Goal: Information Seeking & Learning: Learn about a topic

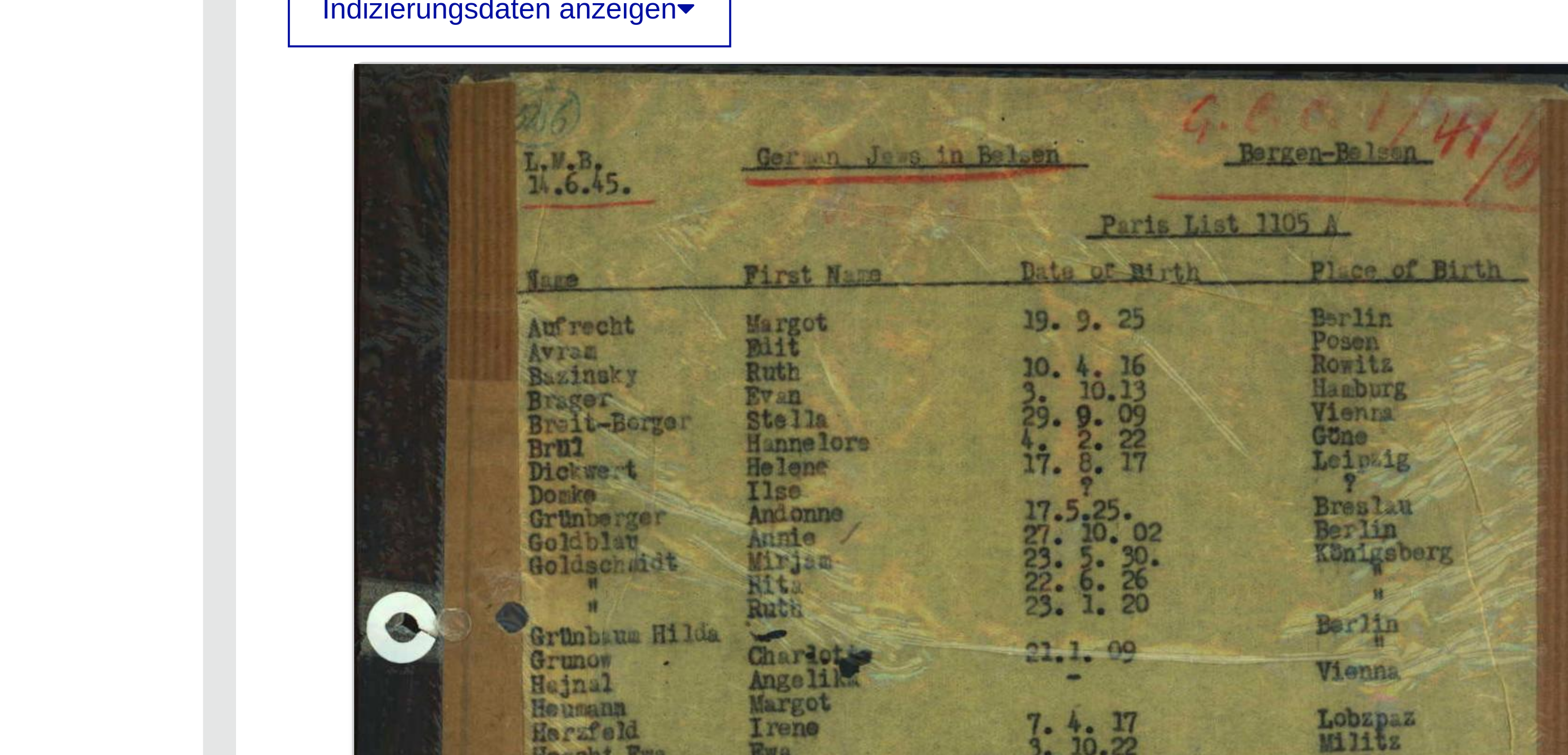
scroll to position [2, 0]
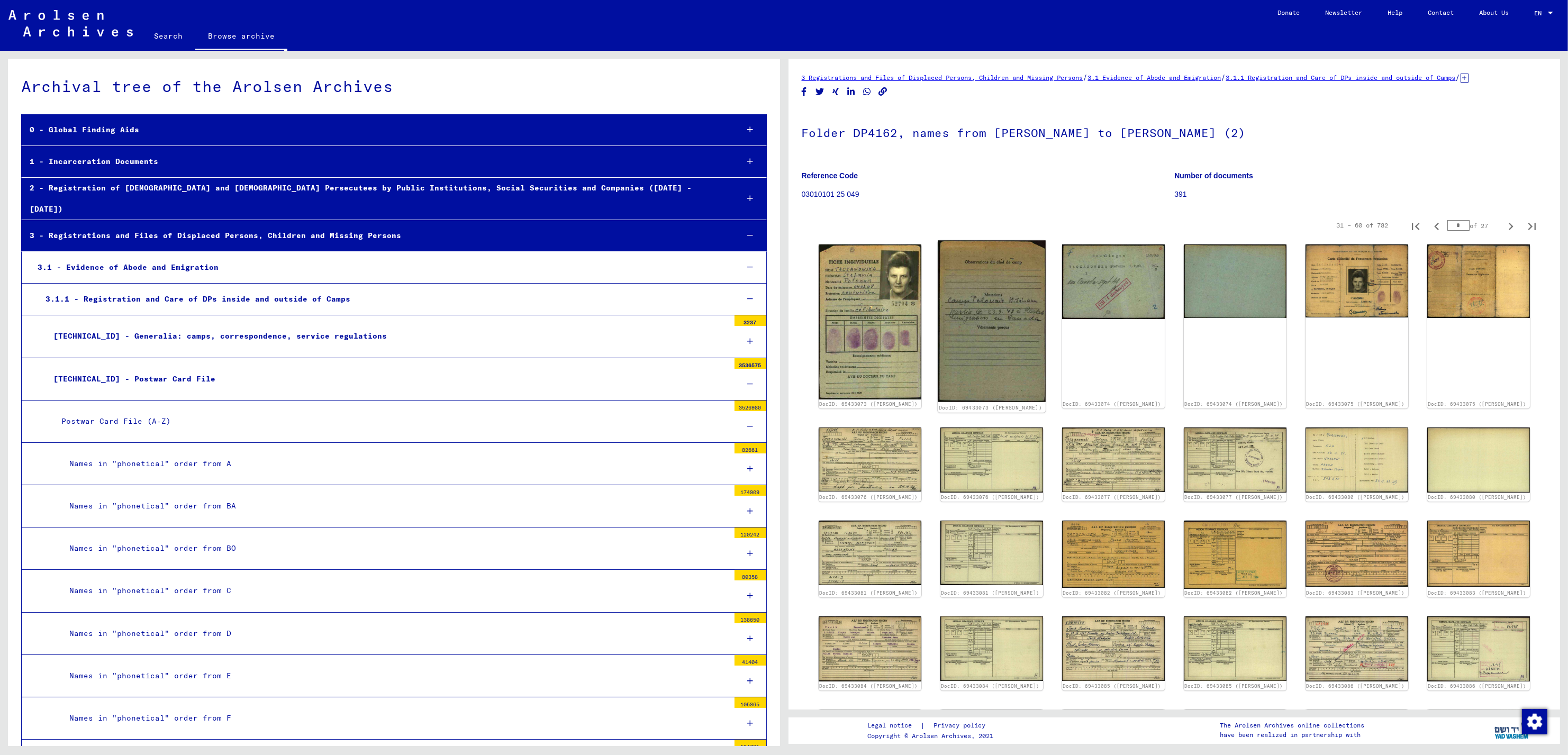
scroll to position [3583, 0]
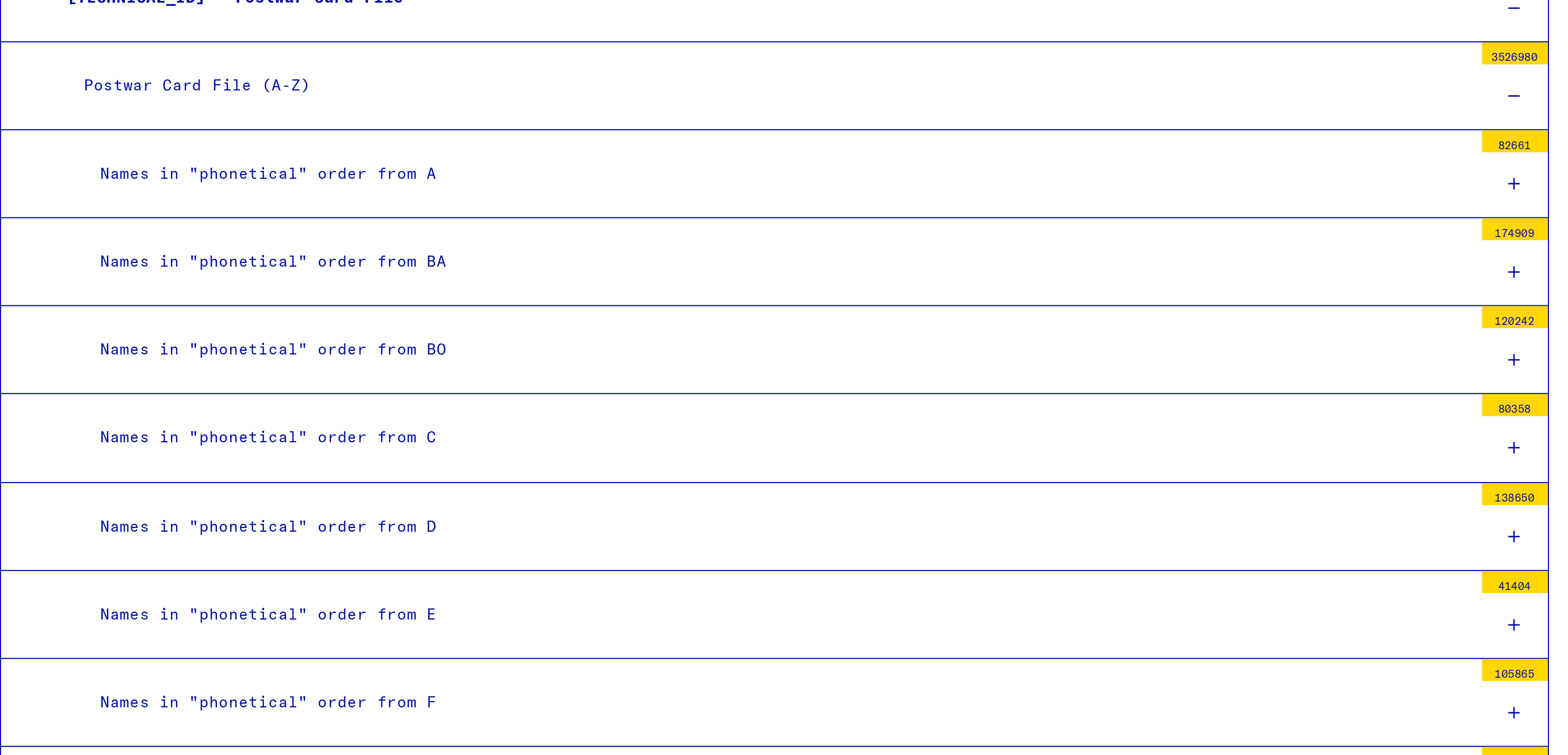
scroll to position [3583, 0]
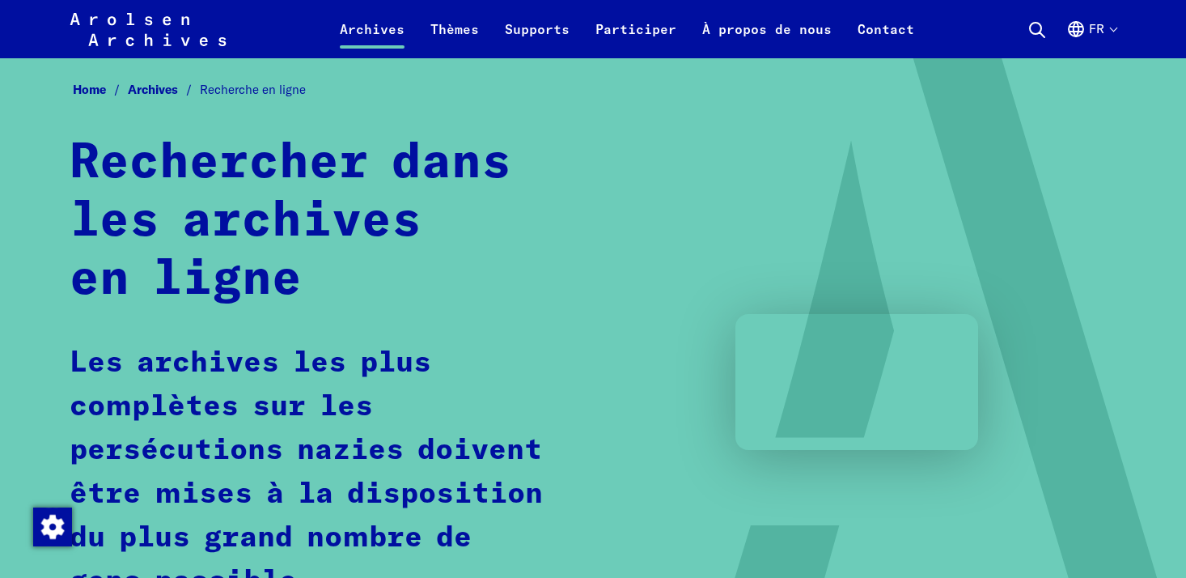
scroll to position [928, 0]
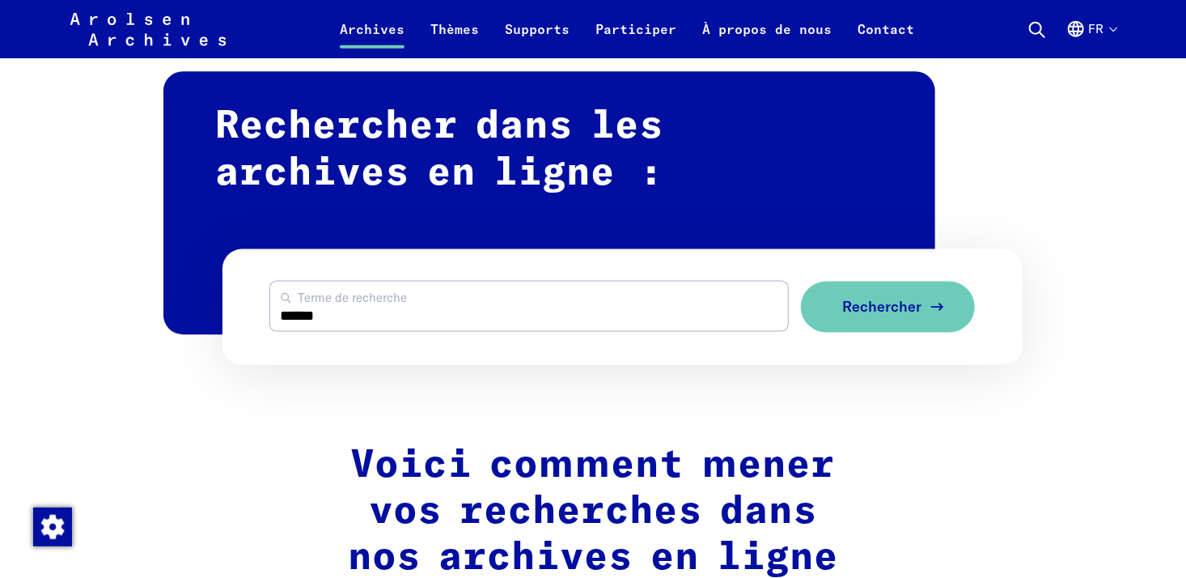
click at [882, 308] on span "Rechercher" at bounding box center [881, 306] width 79 height 17
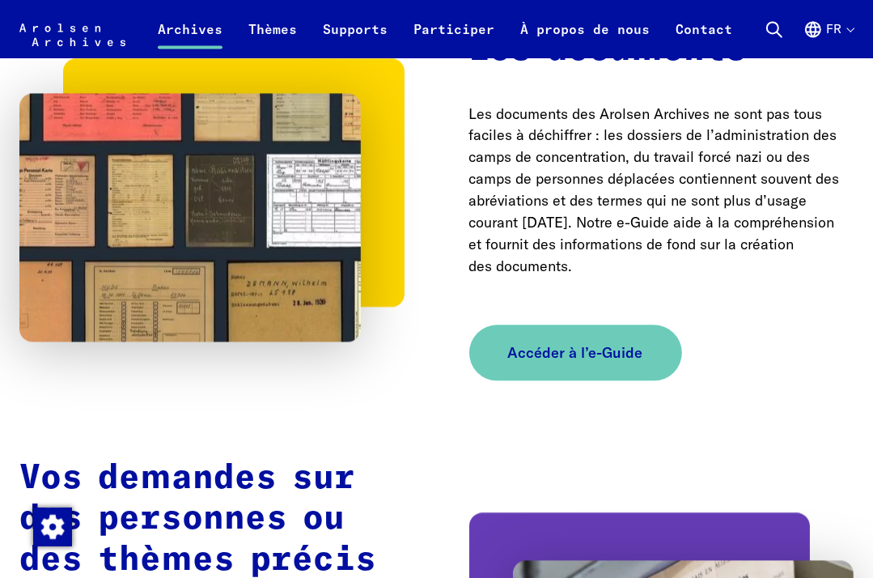
scroll to position [2491, 0]
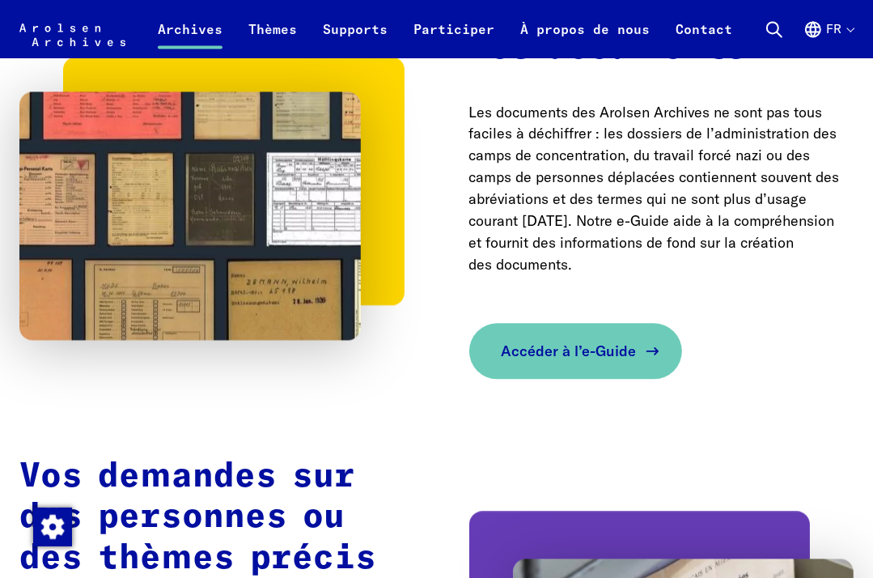
click at [598, 362] on span "Accéder à l’e-Guide" at bounding box center [568, 351] width 135 height 22
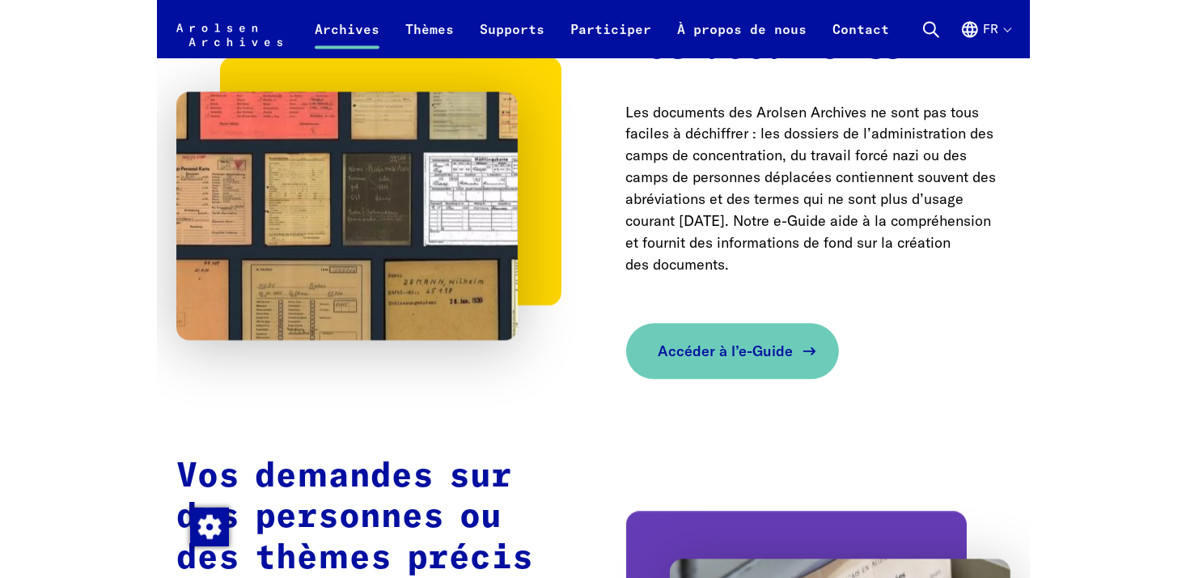
scroll to position [2562, 0]
